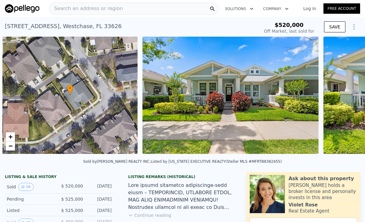
scroll to position [0, 2]
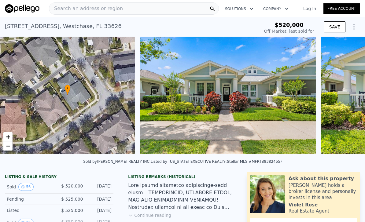
type input "-$ 551,539"
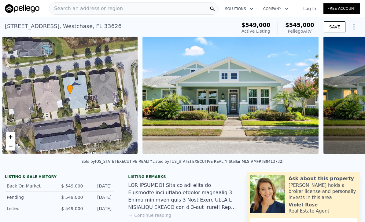
scroll to position [0, 2]
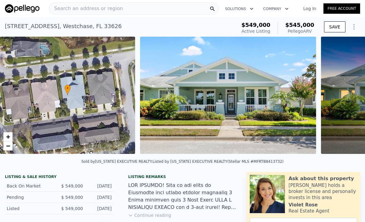
click at [89, 7] on span "Search an address or region" at bounding box center [86, 8] width 74 height 7
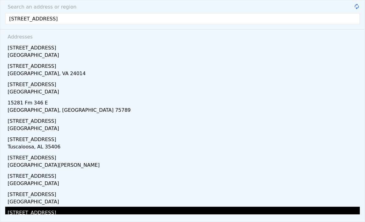
type input "[STREET_ADDRESS]"
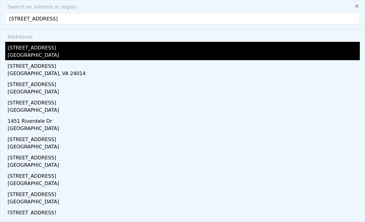
click at [28, 52] on div "[GEOGRAPHIC_DATA]" at bounding box center [184, 56] width 352 height 9
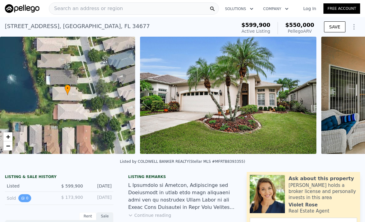
click at [24, 197] on icon "View historical data" at bounding box center [23, 198] width 4 height 4
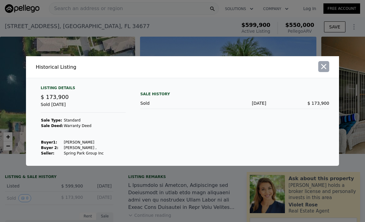
click at [327, 71] on icon "button" at bounding box center [323, 66] width 9 height 9
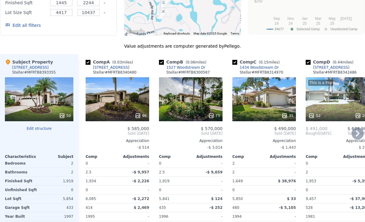
click at [125, 102] on div "96" at bounding box center [117, 99] width 64 height 44
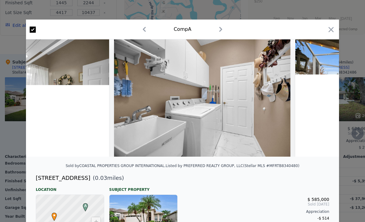
scroll to position [0, 14476]
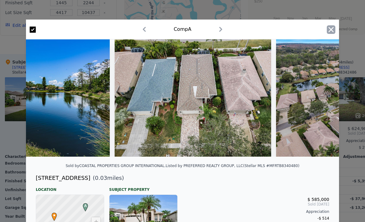
click at [330, 29] on icon "button" at bounding box center [330, 29] width 5 height 5
